Goal: Task Accomplishment & Management: Manage account settings

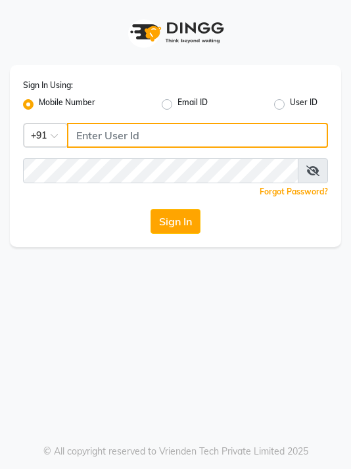
click at [321, 138] on input "Username" at bounding box center [197, 135] width 261 height 25
type input "9559882828"
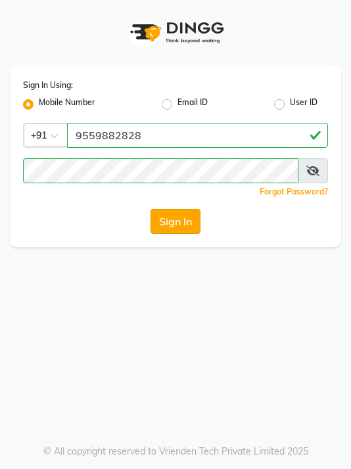
click at [190, 215] on button "Sign In" at bounding box center [176, 221] width 50 height 25
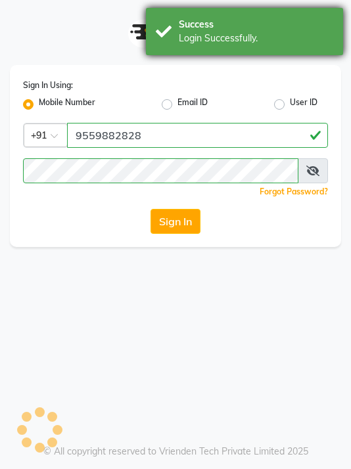
select select "100"
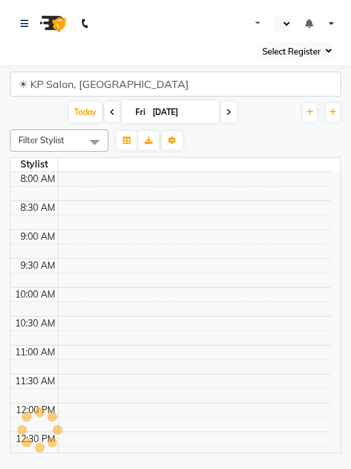
select select "28"
select select "en"
